Goal: Task Accomplishment & Management: Manage account settings

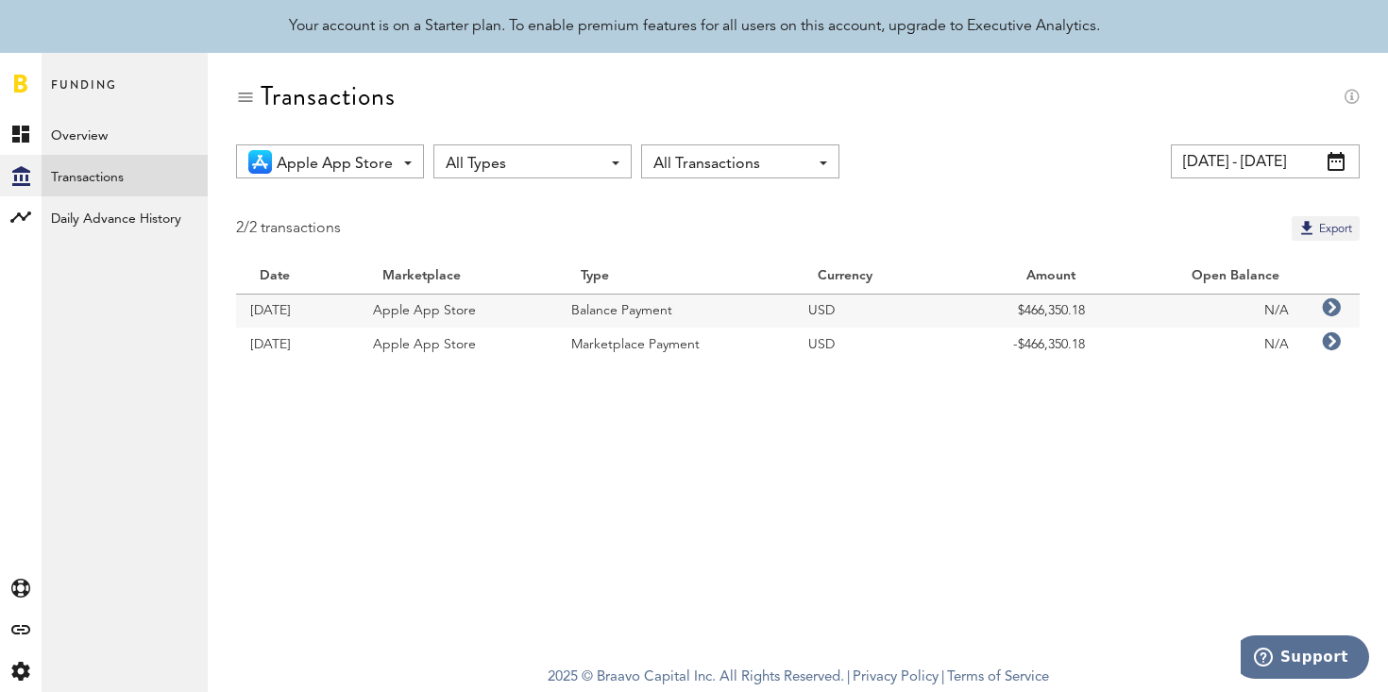
click at [1030, 171] on div "Apple App Store All Marketplaces Apple App Store All Types All Types Accelerate…" at bounding box center [798, 161] width 1124 height 34
click at [1343, 225] on button "Export" at bounding box center [1326, 228] width 68 height 25
click at [458, 81] on div "Transactions" at bounding box center [798, 112] width 1124 height 63
click at [1344, 161] on span at bounding box center [1335, 161] width 17 height 19
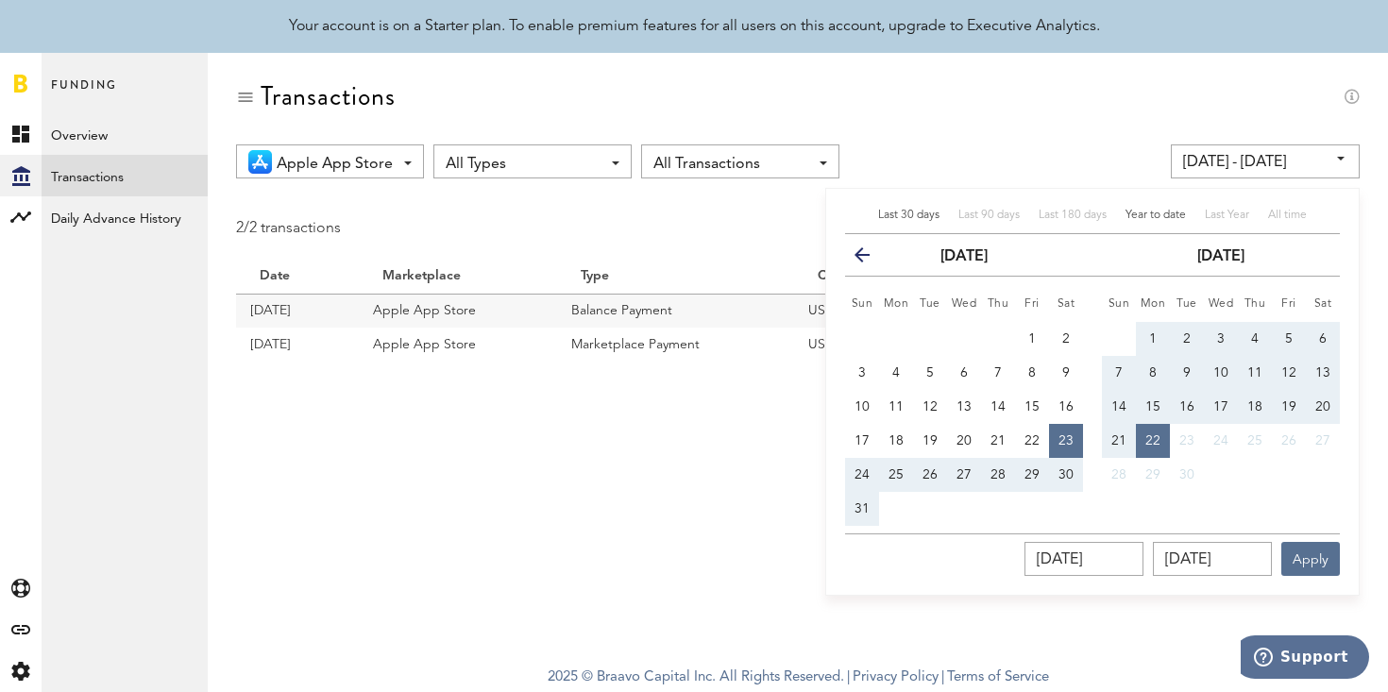
click at [1159, 212] on span "Year to date" at bounding box center [1155, 215] width 60 height 11
type input "[DATE] - [DATE]"
type input "[DATE]"
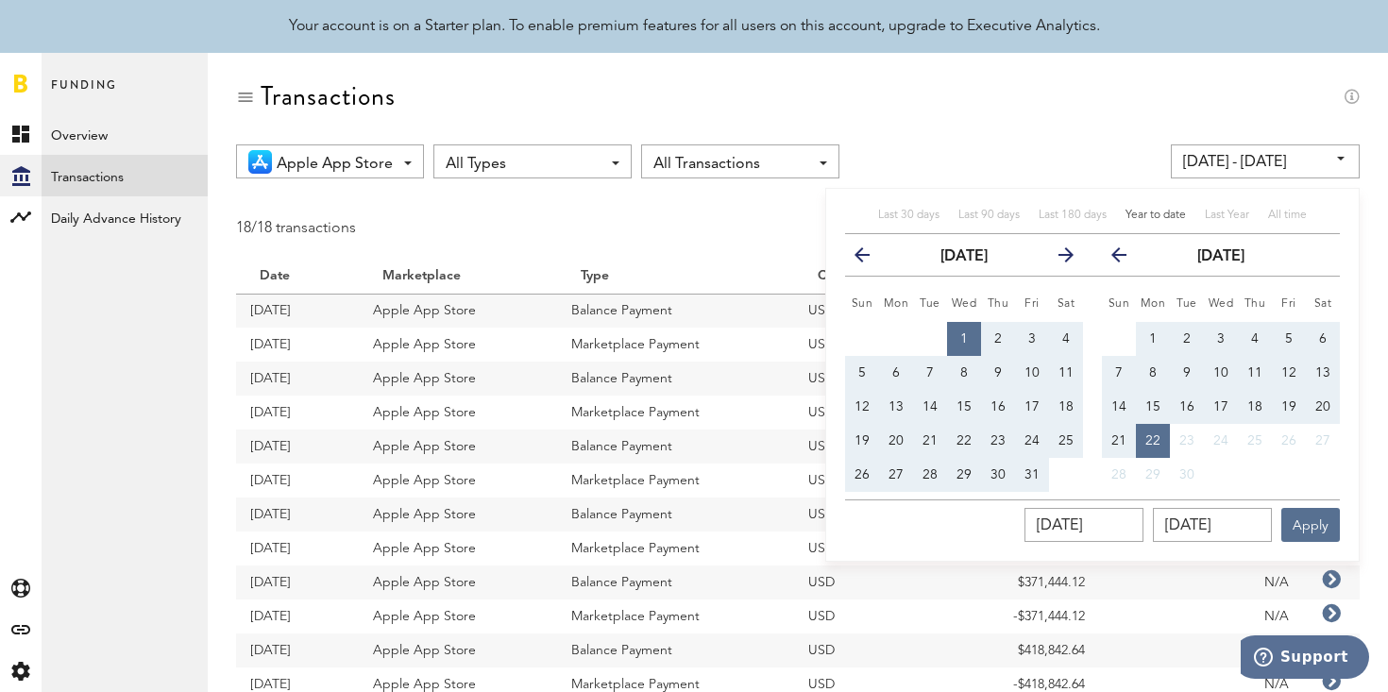
click at [1158, 90] on div "Transactions" at bounding box center [798, 112] width 1124 height 63
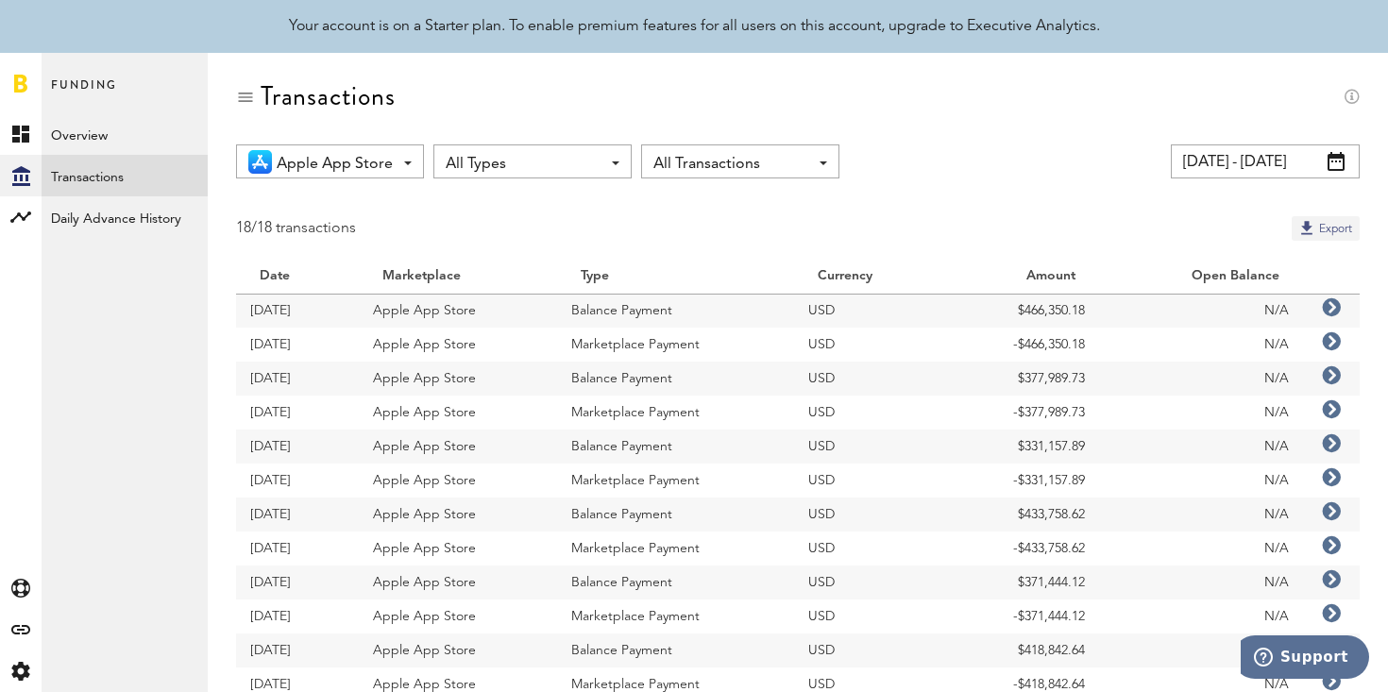
click at [1330, 223] on button "Export" at bounding box center [1326, 228] width 68 height 25
click at [956, 195] on div "Apple App Store All Marketplaces Apple App Store All Types All Types Accelerate…" at bounding box center [798, 538] width 1180 height 789
